Goal: Transaction & Acquisition: Purchase product/service

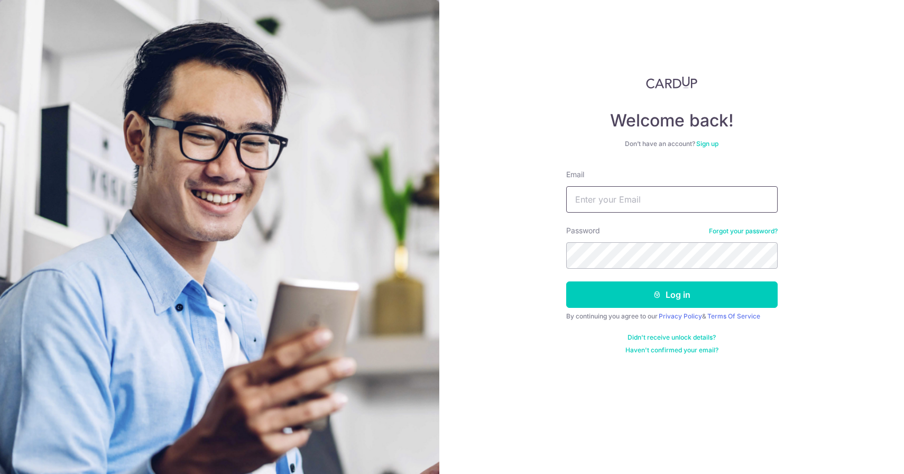
click at [628, 198] on input "Email" at bounding box center [671, 199] width 211 height 26
type input "[EMAIL_ADDRESS][DOMAIN_NAME]"
click at [566, 281] on button "Log in" at bounding box center [671, 294] width 211 height 26
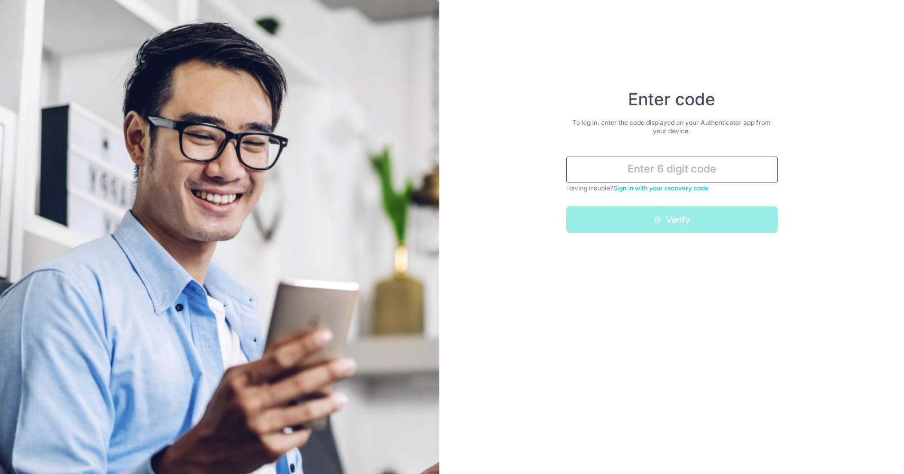
click at [658, 168] on input "text" at bounding box center [671, 169] width 211 height 26
type input "5"
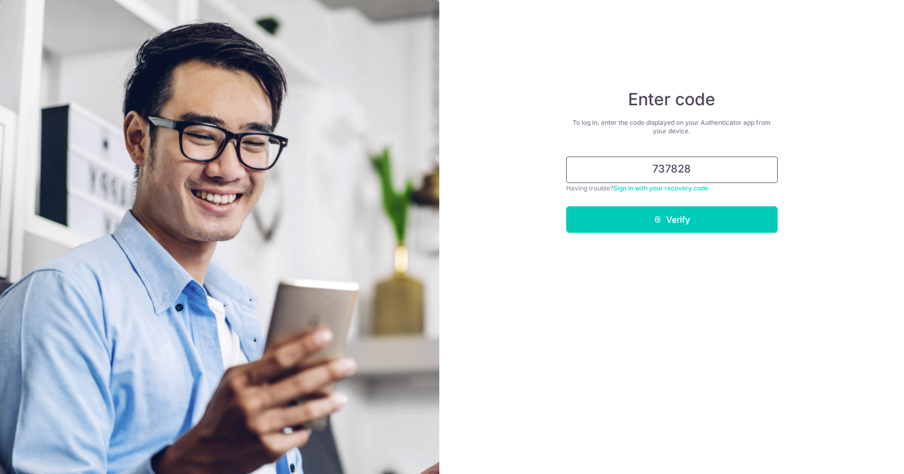
type input "737828"
click at [566, 206] on button "Verify" at bounding box center [671, 219] width 211 height 26
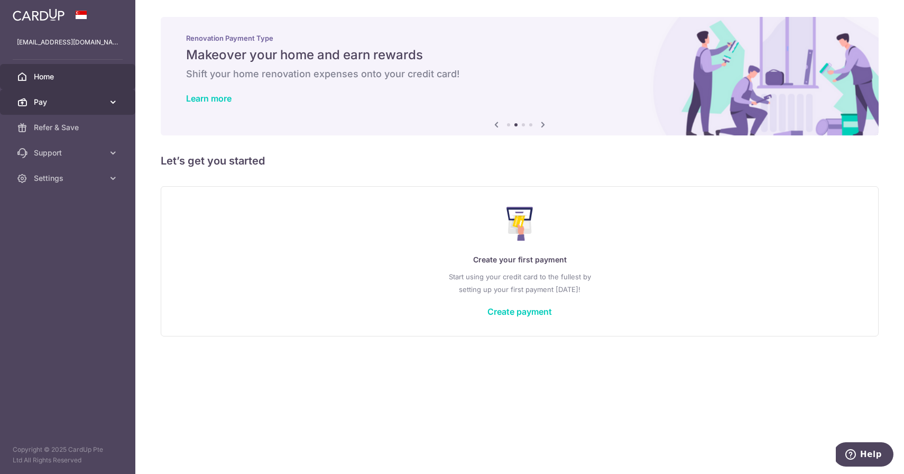
click at [97, 102] on span "Pay" at bounding box center [69, 102] width 70 height 11
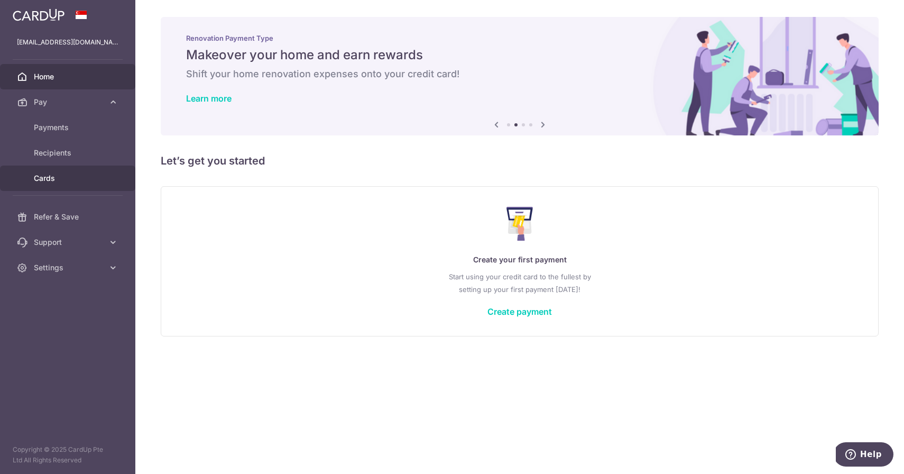
click at [75, 187] on link "Cards" at bounding box center [67, 177] width 135 height 25
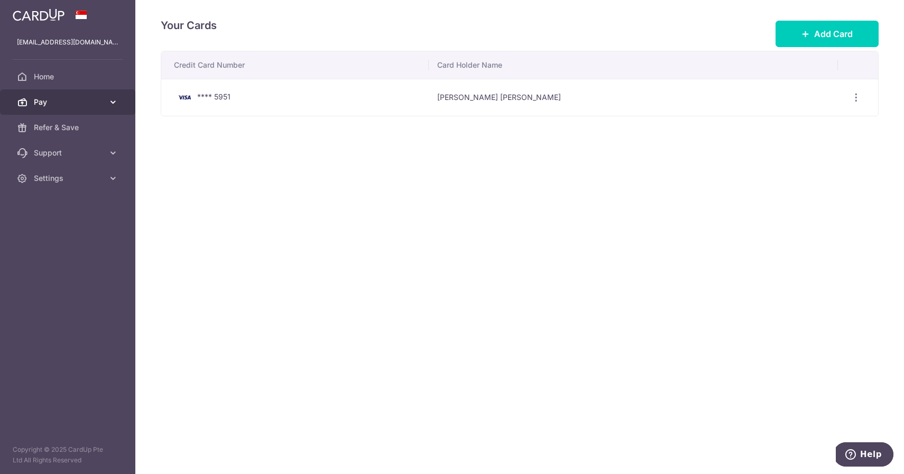
click at [58, 108] on link "Pay" at bounding box center [67, 101] width 135 height 25
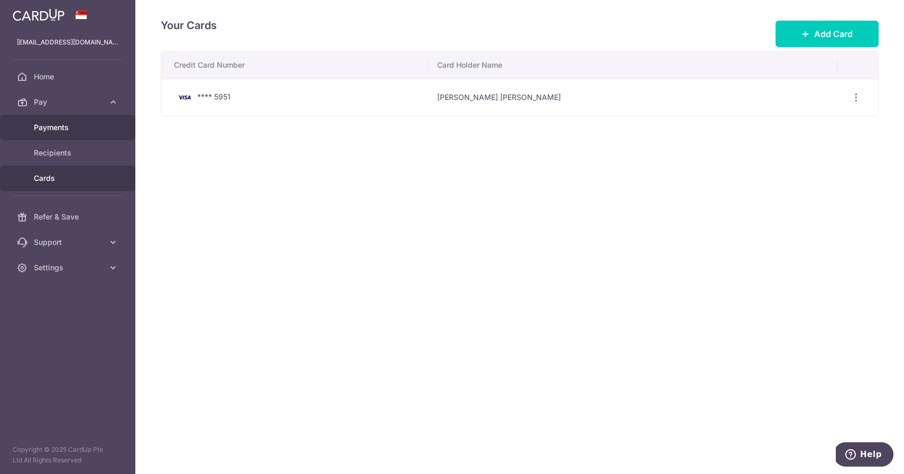
click at [65, 132] on span "Payments" at bounding box center [69, 127] width 70 height 11
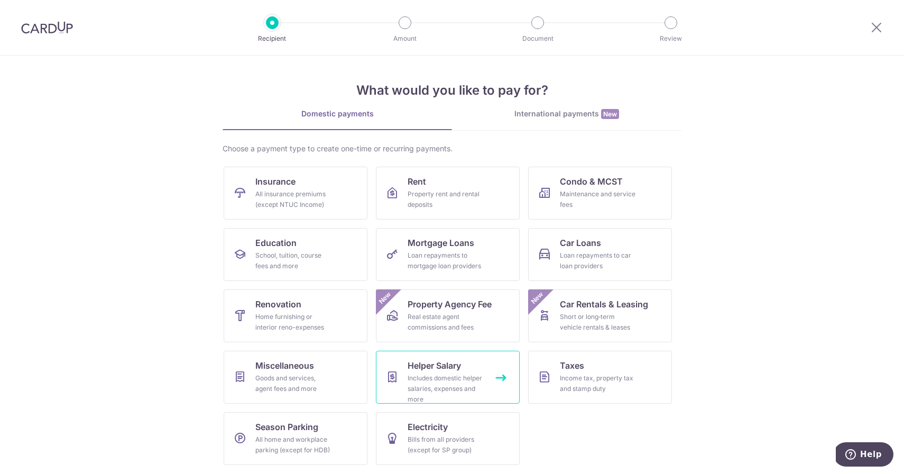
click at [436, 361] on span "Helper Salary" at bounding box center [434, 365] width 53 height 13
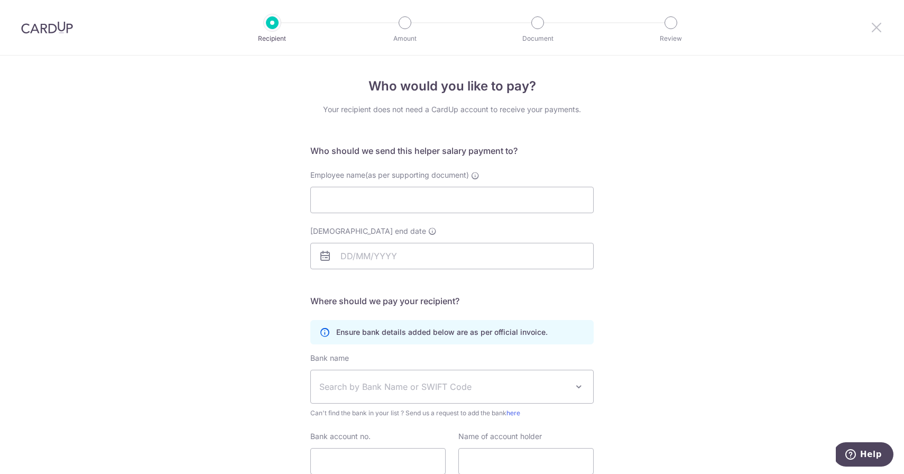
click at [876, 27] on icon at bounding box center [876, 27] width 13 height 13
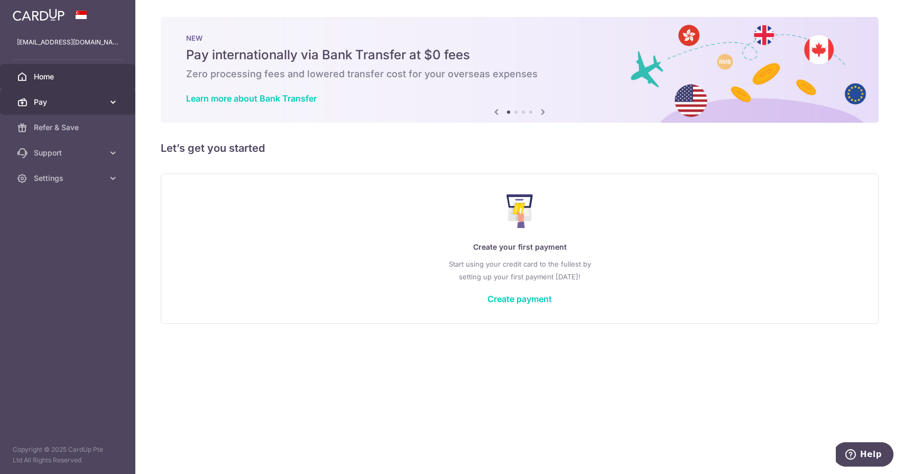
click at [65, 112] on link "Pay" at bounding box center [67, 101] width 135 height 25
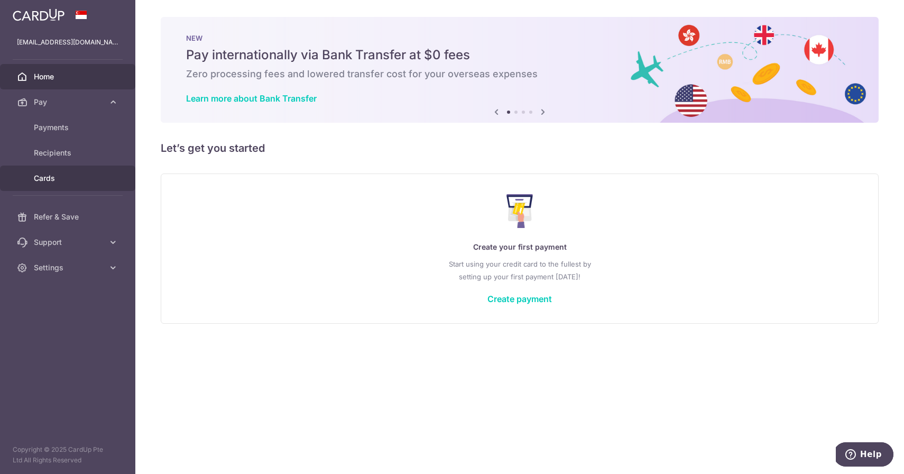
click at [55, 179] on span "Cards" at bounding box center [69, 178] width 70 height 11
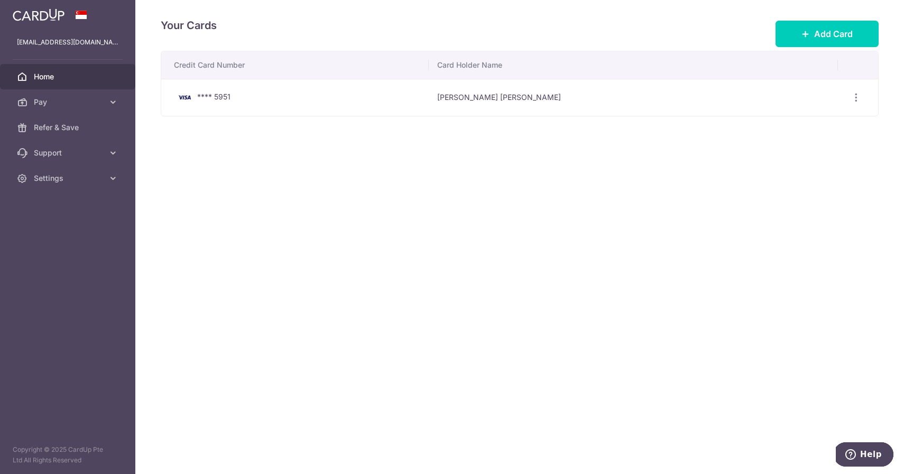
click at [70, 78] on span "Home" at bounding box center [69, 76] width 70 height 11
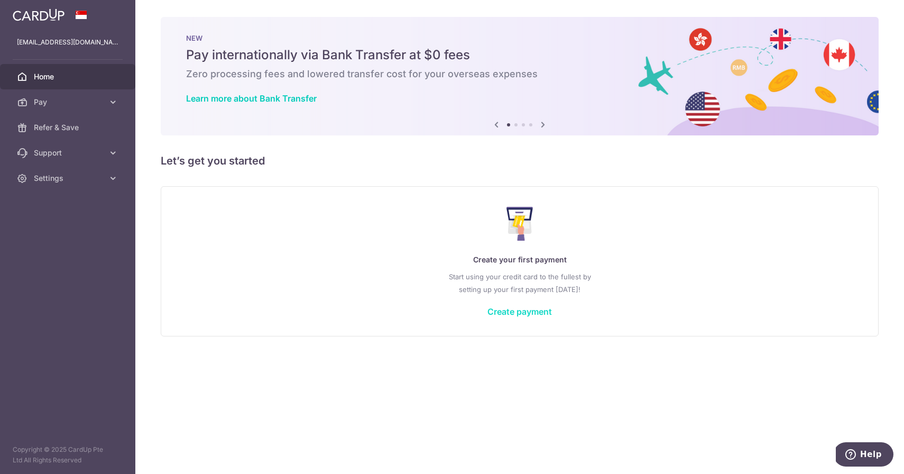
click at [503, 309] on link "Create payment" at bounding box center [519, 311] width 65 height 11
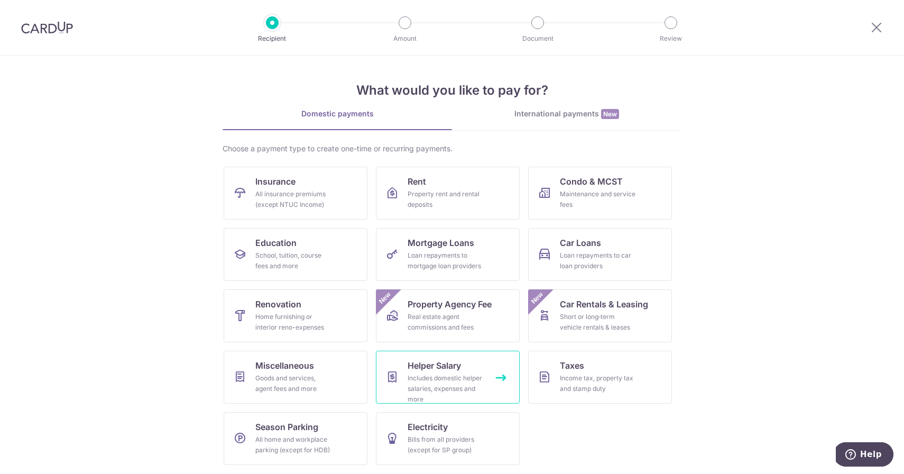
click at [481, 386] on div "Includes domestic helper salaries, expenses and more" at bounding box center [446, 389] width 76 height 32
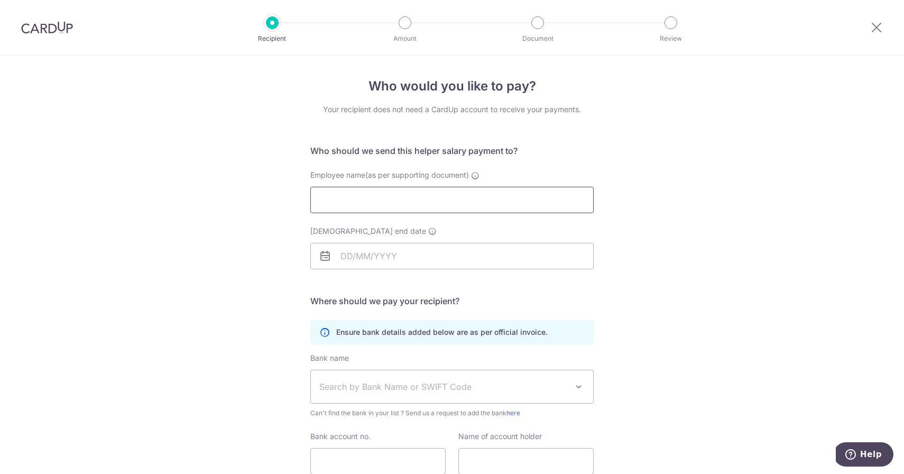
click at [456, 203] on input "Employee name(as per supporting document)" at bounding box center [451, 200] width 283 height 26
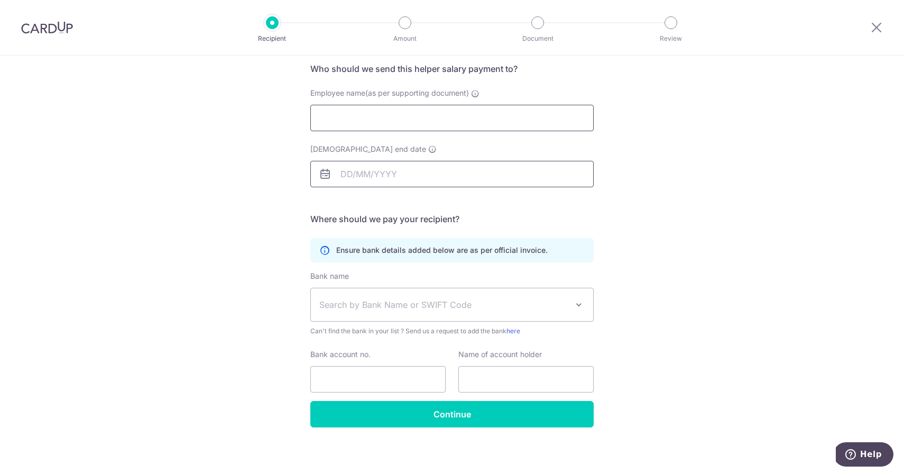
scroll to position [85, 0]
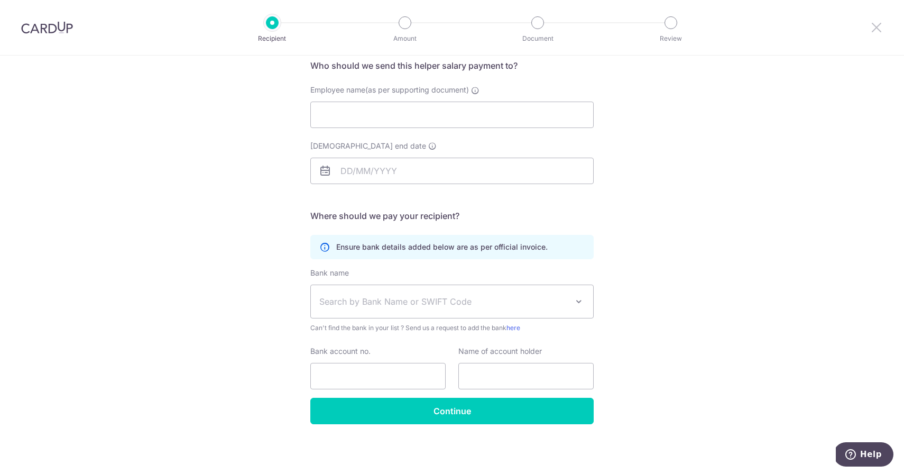
click at [877, 25] on icon at bounding box center [876, 27] width 13 height 13
click at [872, 21] on div at bounding box center [876, 27] width 55 height 55
click at [879, 31] on icon at bounding box center [876, 27] width 13 height 13
